Goal: Task Accomplishment & Management: Manage account settings

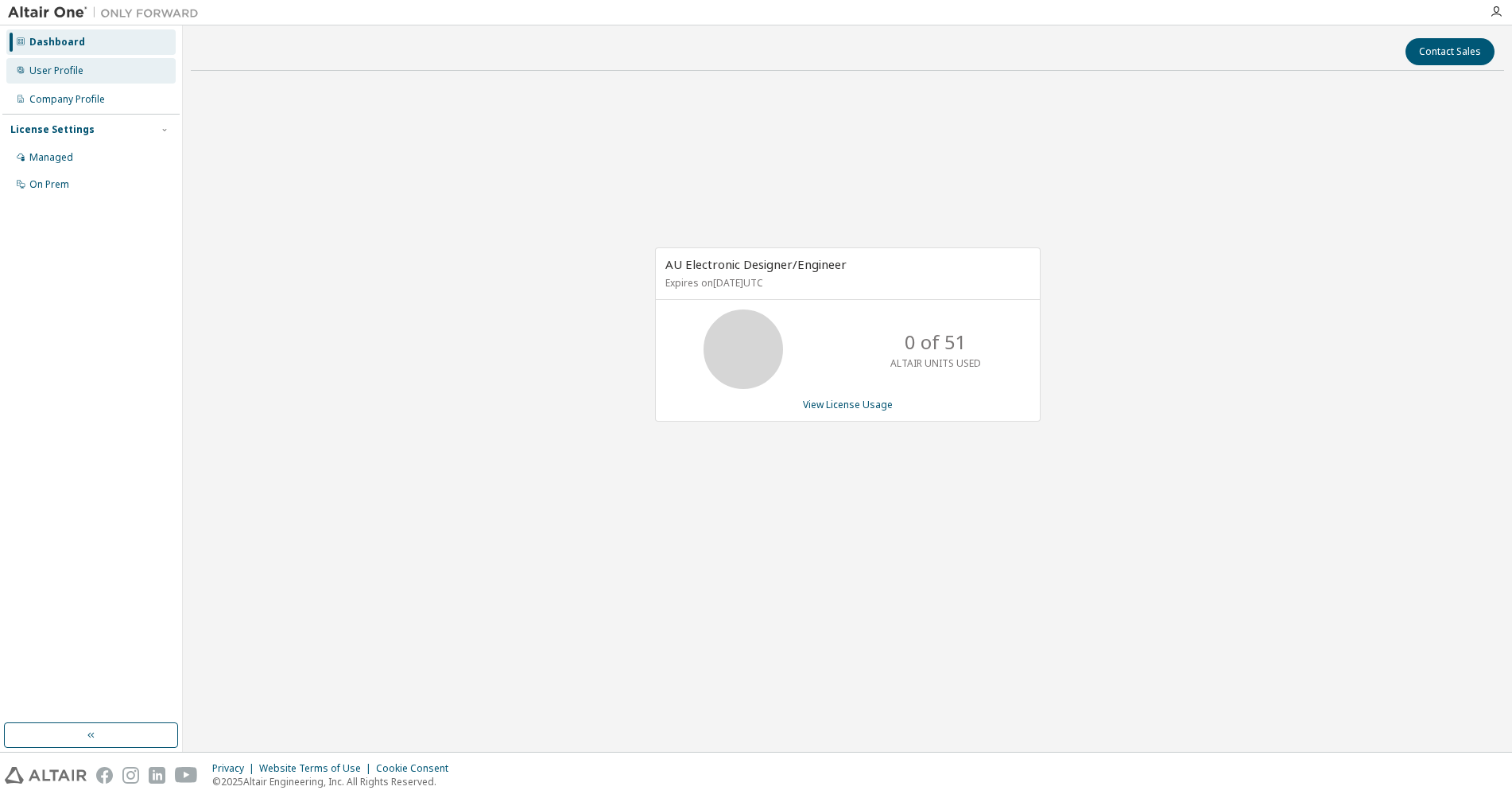
click at [54, 75] on div "User Profile" at bounding box center [57, 71] width 54 height 13
